Goal: Obtain resource: Download file/media

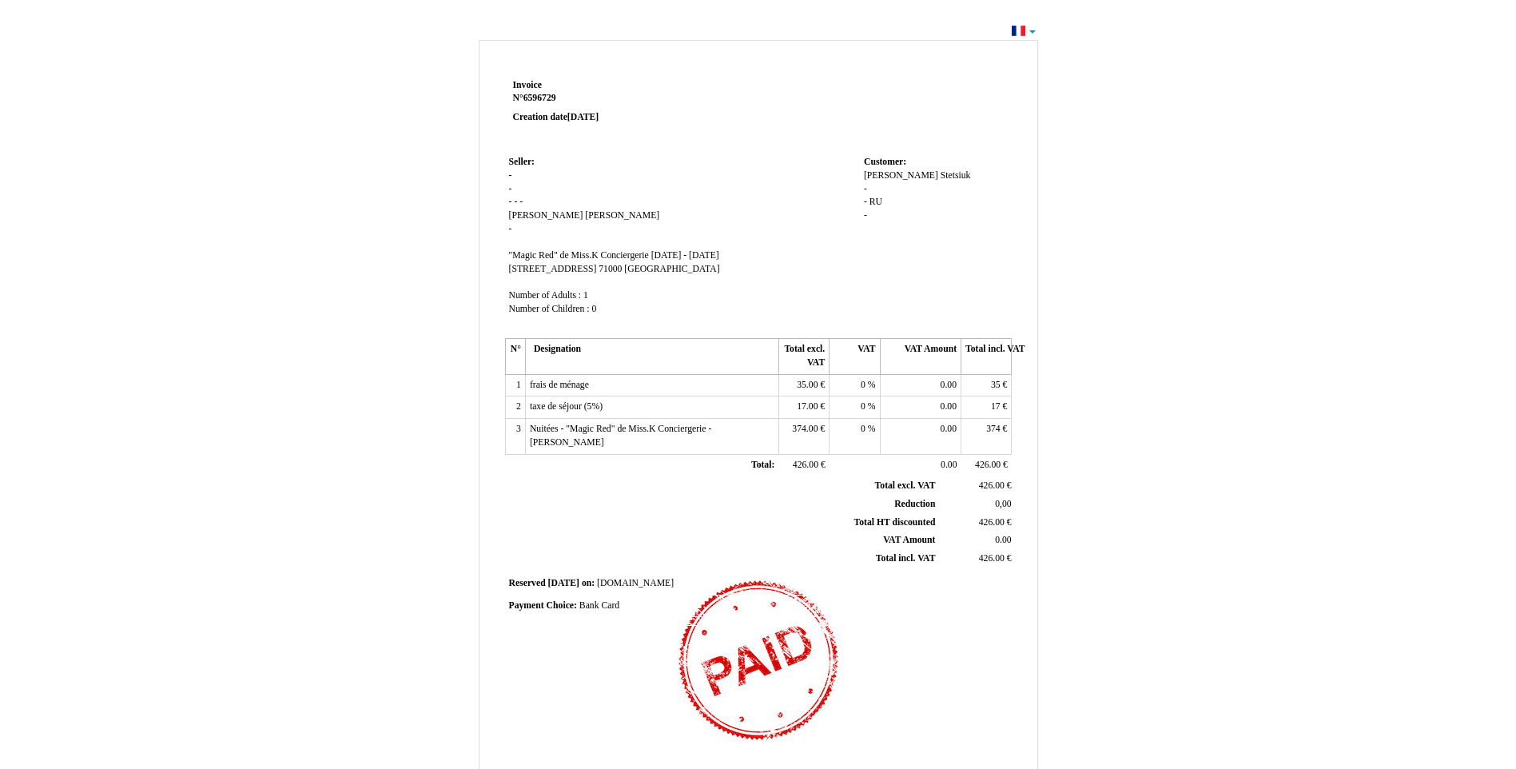
drag, startPoint x: 1495, startPoint y: 2, endPoint x: 1032, endPoint y: 23, distance: 464.1
click at [1032, 23] on div "Invoice Invoice N° 6596729 6596729 Creation date [DATE] Seller: Seller: - - - -…" at bounding box center [758, 480] width 1516 height 920
click at [1032, 26] on div "Invoice Invoice N° 6596729 6596729 Creation date [DATE] Seller: Seller: - - - -…" at bounding box center [758, 480] width 1516 height 920
click at [1032, 34] on div "Invoice Invoice N° 6596729 6596729 Creation date [DATE] Seller: Seller: - - - -…" at bounding box center [758, 480] width 1516 height 920
drag, startPoint x: 1010, startPoint y: 33, endPoint x: 1021, endPoint y: 26, distance: 13.3
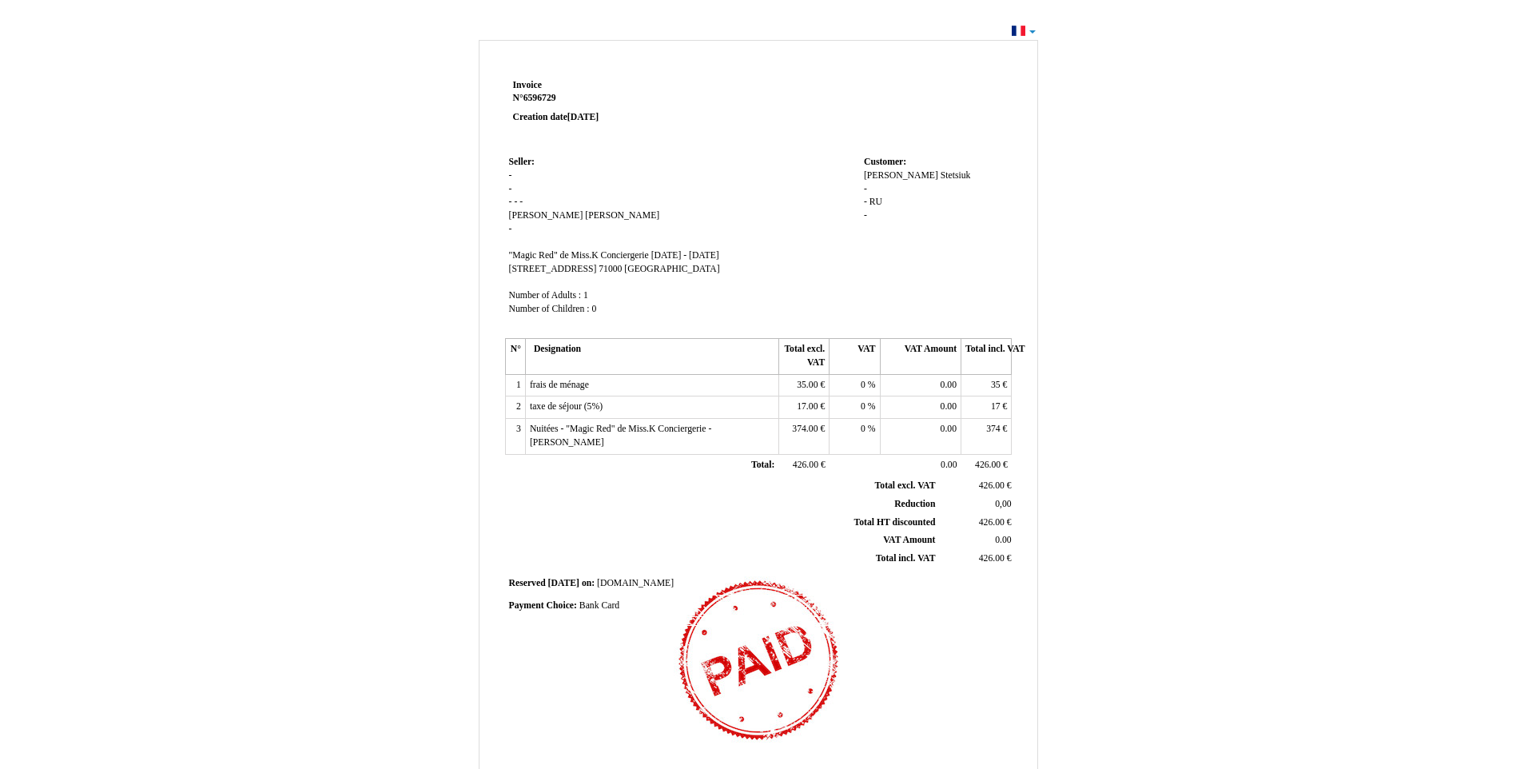
click at [1015, 28] on div "Invoice Invoice N° 6596729 6596729 Creation date [DATE] Seller: Seller: - - - -…" at bounding box center [758, 480] width 1516 height 920
click at [1021, 26] on div "Invoice Invoice N° 6596729 6596729 Creation date [DATE] Seller: Seller: - - - -…" at bounding box center [758, 480] width 1516 height 920
click at [1021, 30] on div "Invoice Invoice N° 6596729 6596729 Creation date [DATE] Seller: Seller: - - - -…" at bounding box center [758, 480] width 1516 height 920
click at [1030, 33] on div "Invoice Invoice N° 6596729 6596729 Creation date [DATE] Seller: Seller: - - - -…" at bounding box center [758, 480] width 1516 height 920
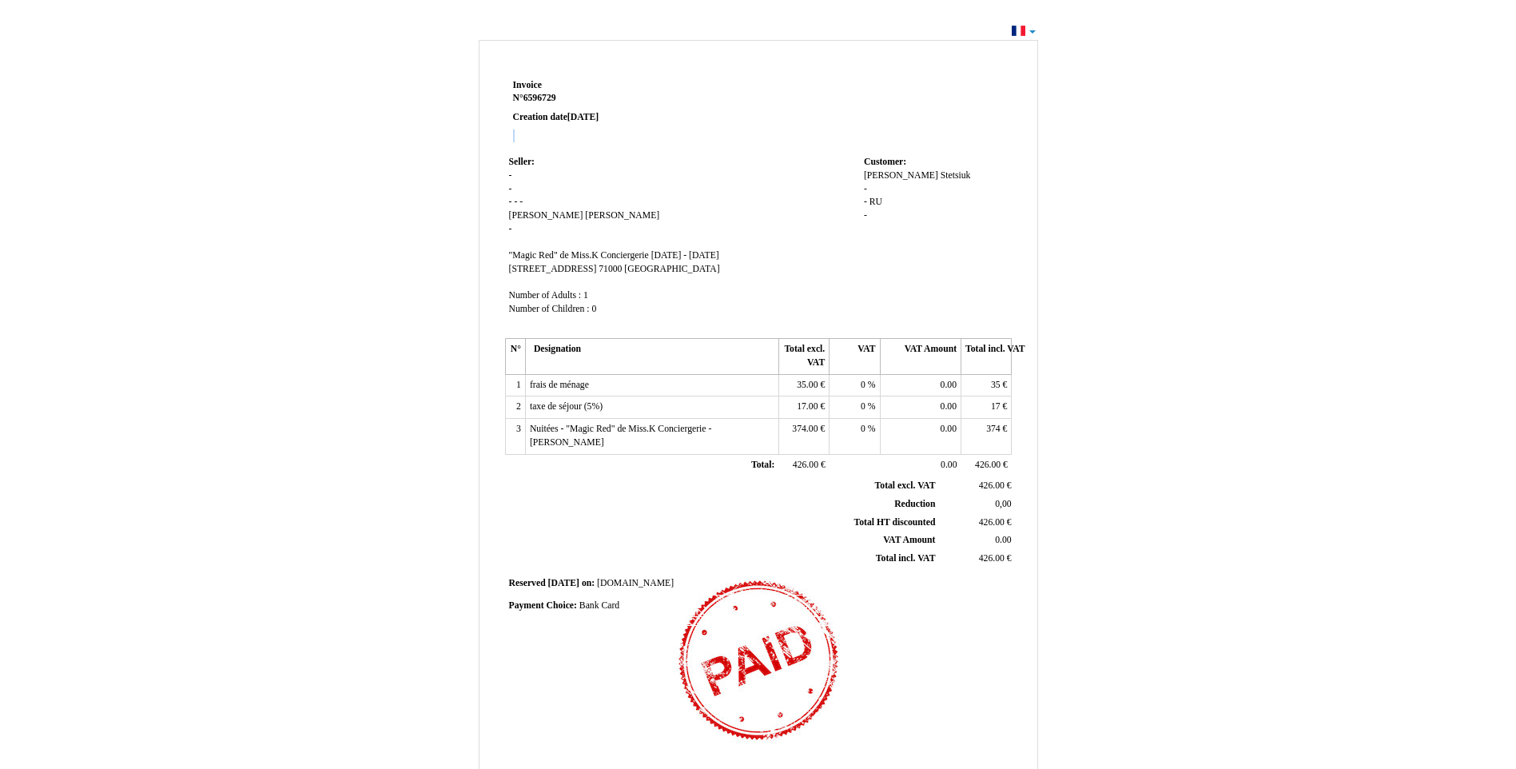
drag, startPoint x: 1030, startPoint y: 33, endPoint x: 1022, endPoint y: 35, distance: 9.1
click at [1030, 33] on div "Invoice Invoice N° 6596729 6596729 Creation date [DATE] Seller: Seller: - - - -…" at bounding box center [758, 480] width 1516 height 920
click at [1022, 35] on div "Invoice Invoice N° 6596729 6596729 Creation date [DATE] Seller: Seller: - - - -…" at bounding box center [758, 480] width 1516 height 920
click at [1035, 33] on div "Invoice Invoice N° 6596729 6596729 Creation date [DATE] Seller: Seller: - - - -…" at bounding box center [758, 480] width 1516 height 920
click at [1036, 33] on div "Invoice Invoice N° 6596729 6596729 Creation date [DATE] Seller: Seller: - - - -…" at bounding box center [758, 480] width 1516 height 920
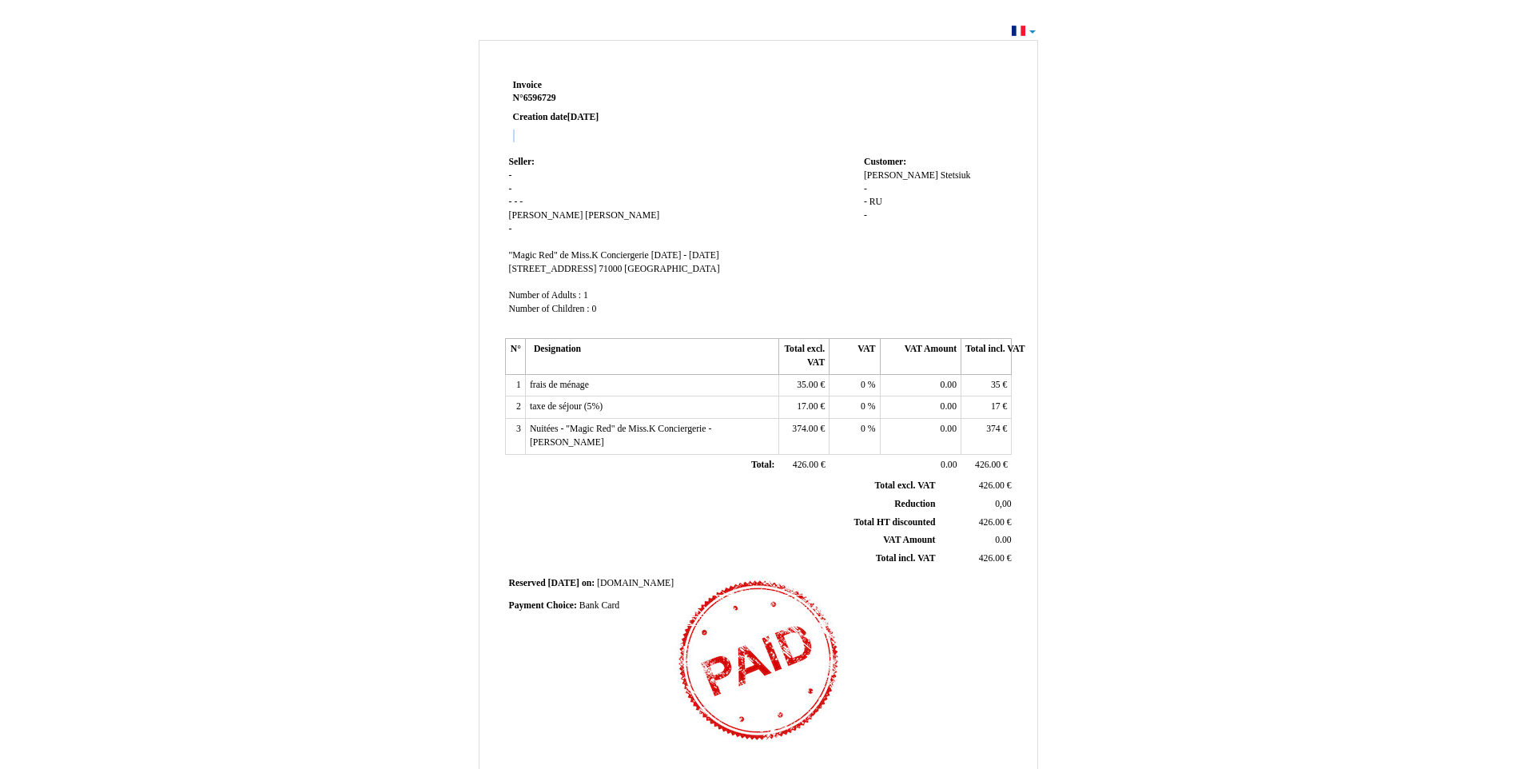
drag, startPoint x: 1036, startPoint y: 33, endPoint x: 1150, endPoint y: 38, distance: 114.4
click at [1037, 33] on div "Invoice Invoice N° 6596729 6596729 Creation date [DATE] Seller: Seller: - - - -…" at bounding box center [758, 480] width 1516 height 920
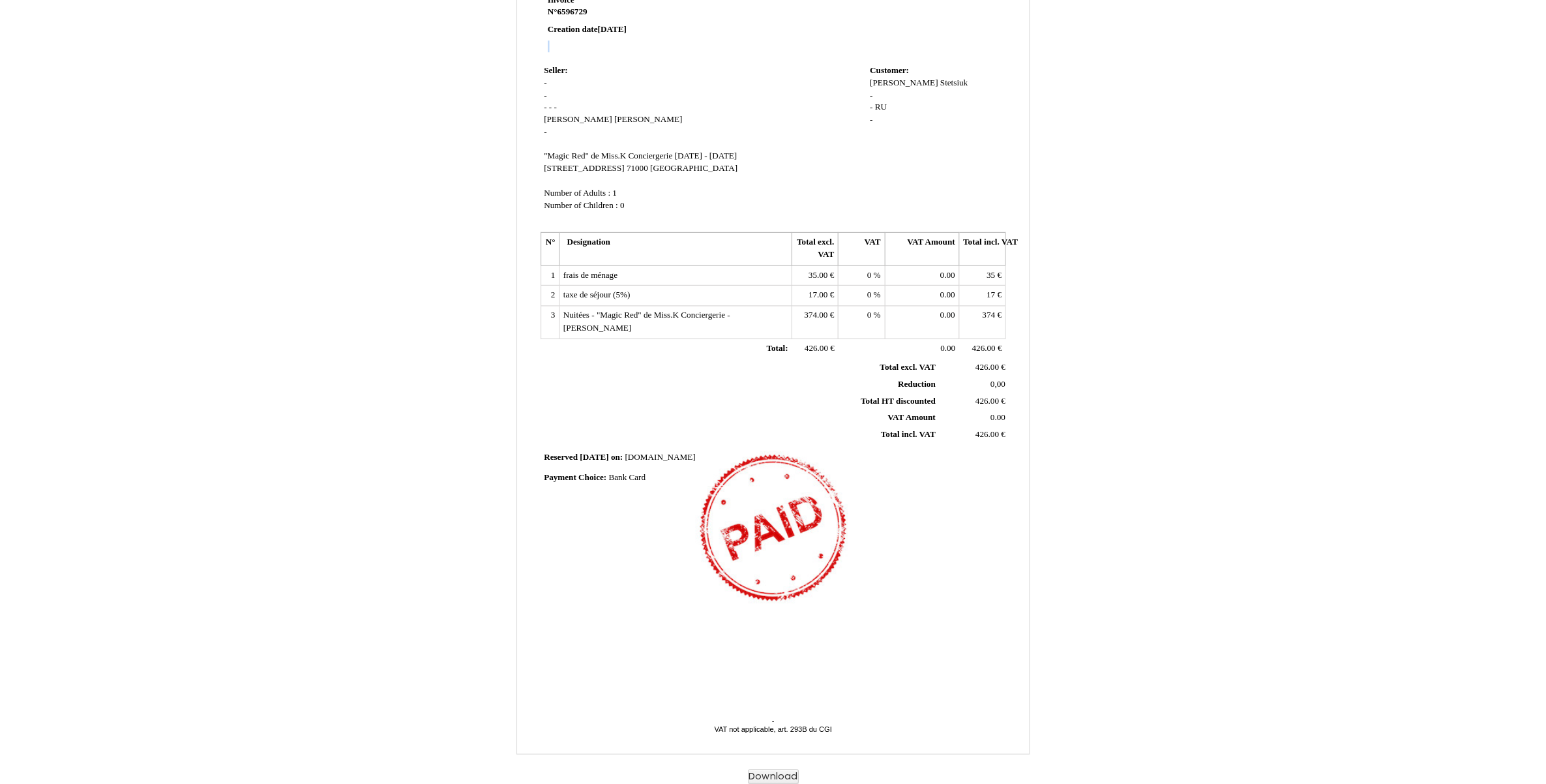
scroll to position [16, 0]
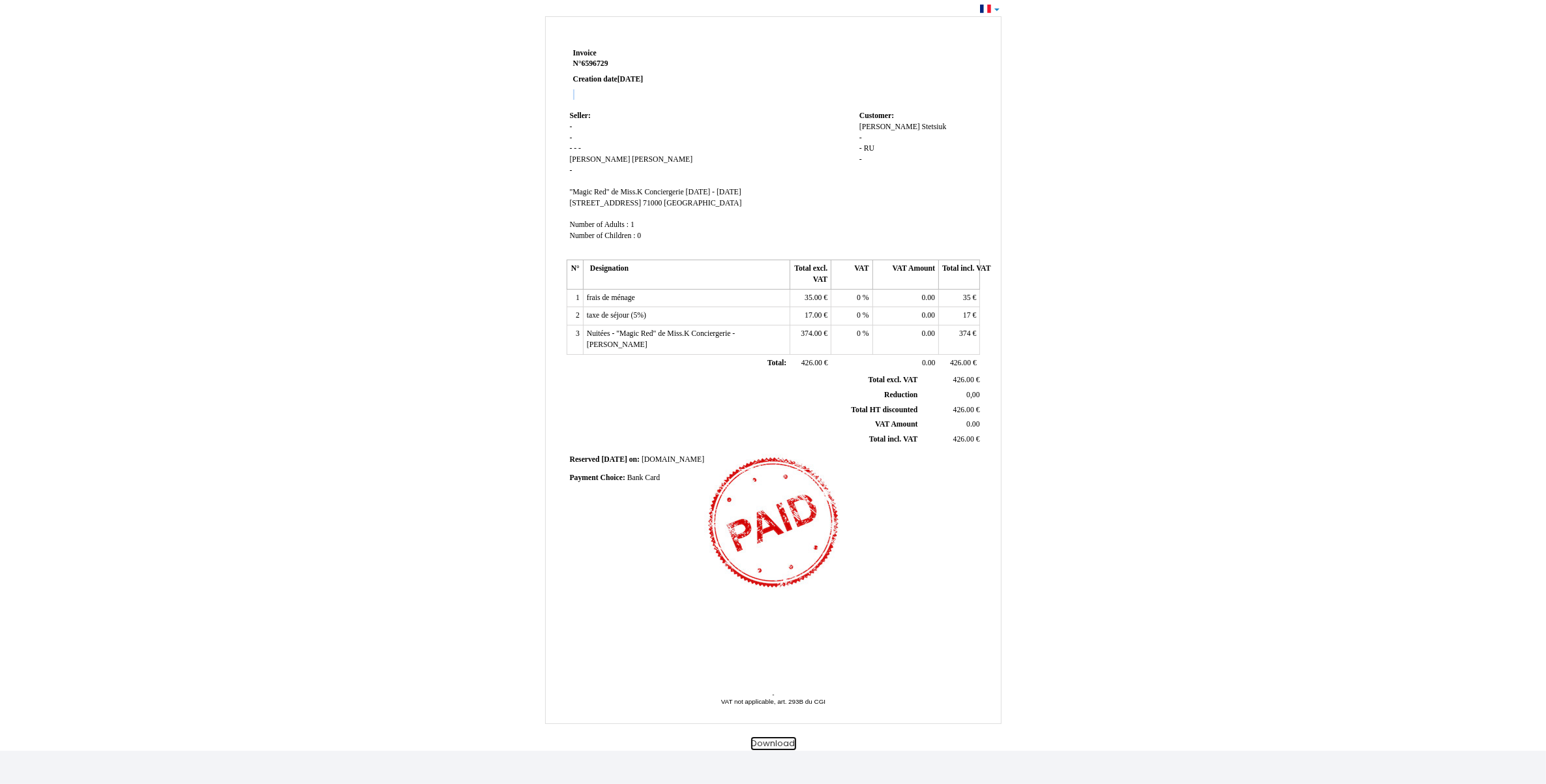
click at [773, 627] on button "Download" at bounding box center [773, 743] width 45 height 14
